Goal: Find contact information: Find contact information

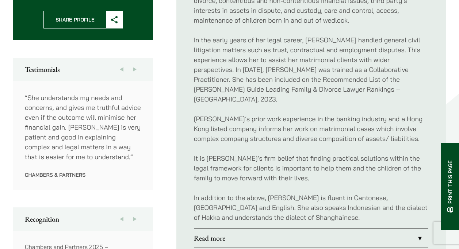
scroll to position [365, 0]
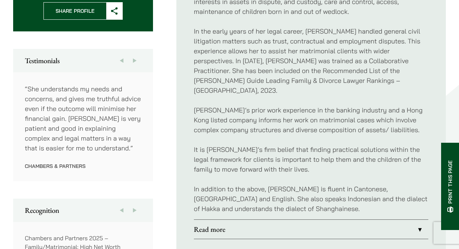
click at [210, 220] on link "Read more" at bounding box center [311, 229] width 234 height 19
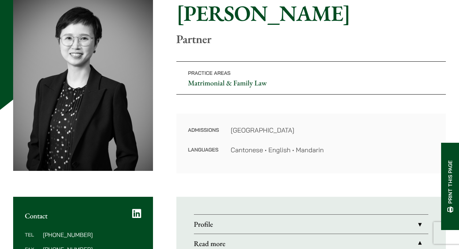
scroll to position [36, 0]
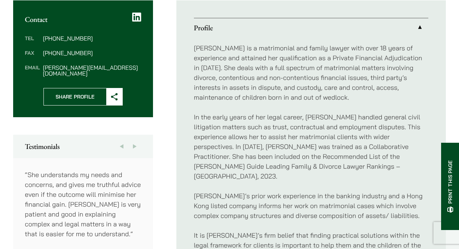
scroll to position [279, 0]
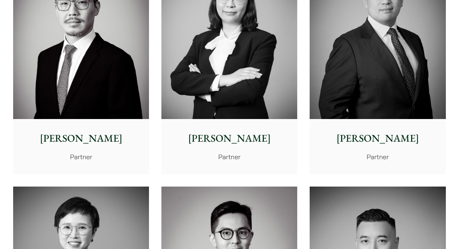
scroll to position [1204, 0]
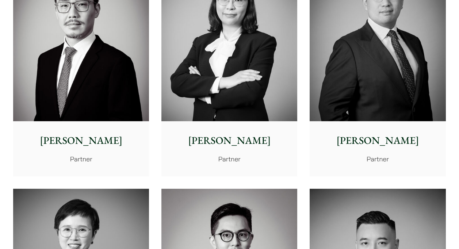
click at [218, 140] on p "Anita Leung" at bounding box center [229, 140] width 124 height 15
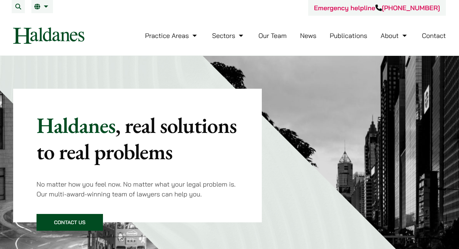
click at [282, 36] on link "Our Team" at bounding box center [272, 35] width 28 height 8
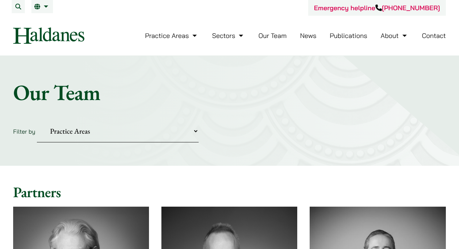
click at [435, 37] on link "Contact" at bounding box center [433, 35] width 24 height 8
